Goal: Task Accomplishment & Management: Use online tool/utility

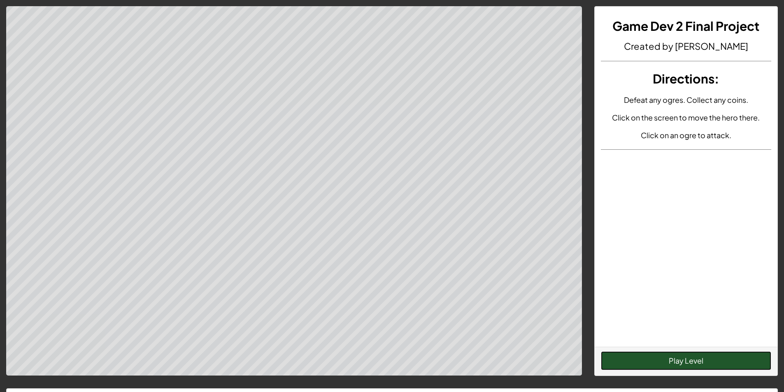
click at [707, 360] on button "Play Level" at bounding box center [686, 360] width 170 height 19
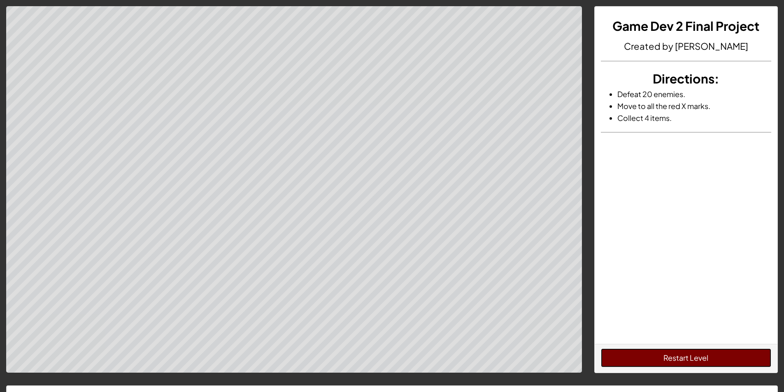
click at [653, 356] on button "Restart Level" at bounding box center [686, 357] width 170 height 19
click at [664, 358] on button "Restart Level" at bounding box center [686, 357] width 170 height 19
click at [659, 356] on button "Restart Level" at bounding box center [686, 357] width 170 height 19
